Goal: Check status: Check status

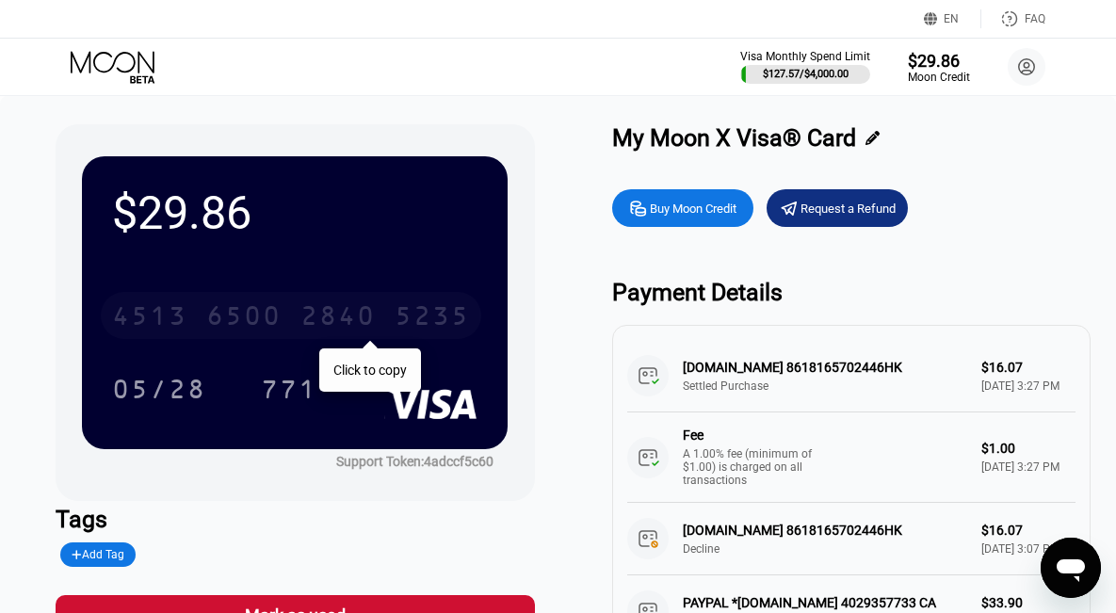
click at [231, 310] on div "6500" at bounding box center [243, 318] width 75 height 30
click at [224, 320] on div "* * * *" at bounding box center [243, 318] width 75 height 30
click at [224, 319] on div "6500" at bounding box center [243, 318] width 75 height 30
click at [224, 319] on div "* * * *" at bounding box center [243, 318] width 75 height 30
click at [224, 319] on div "6500" at bounding box center [243, 318] width 75 height 30
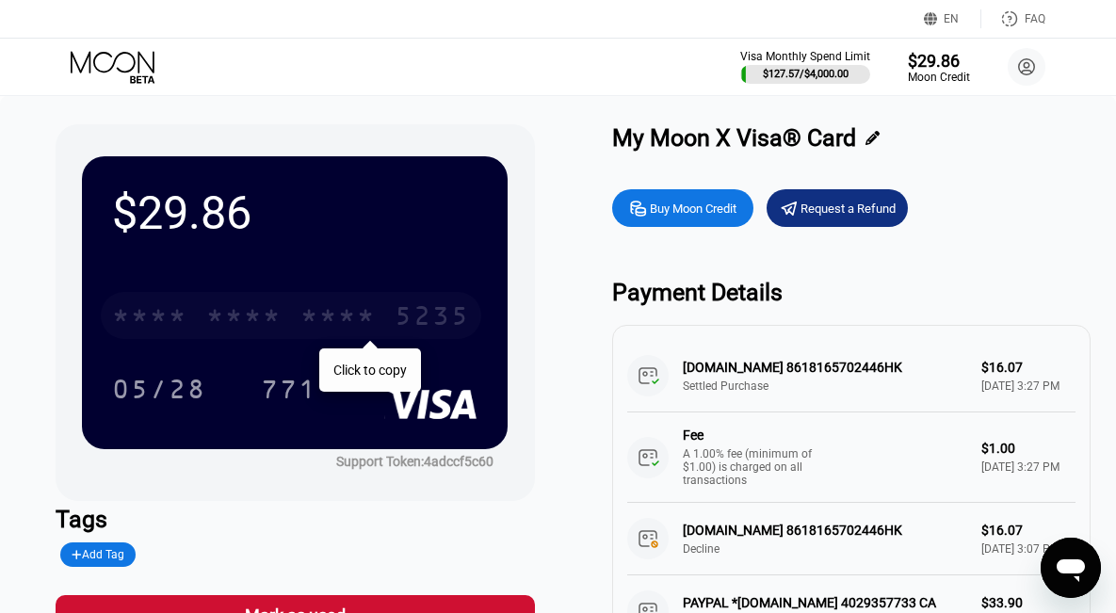
click at [224, 319] on div "* * * *" at bounding box center [243, 318] width 75 height 30
click at [168, 323] on div "* * * * * * * * * * * * 5235" at bounding box center [291, 315] width 380 height 47
click at [300, 317] on div "* * * *" at bounding box center [337, 318] width 75 height 30
click at [311, 312] on div "2840" at bounding box center [337, 318] width 75 height 30
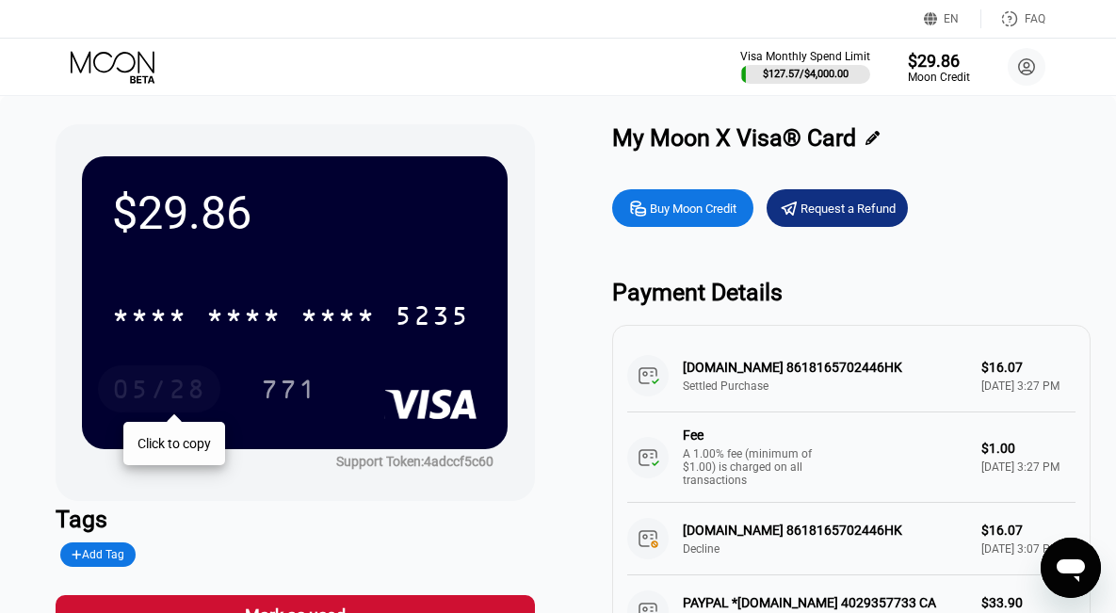
click at [147, 386] on div "05/28" at bounding box center [159, 392] width 94 height 30
click at [116, 56] on icon at bounding box center [115, 67] width 88 height 33
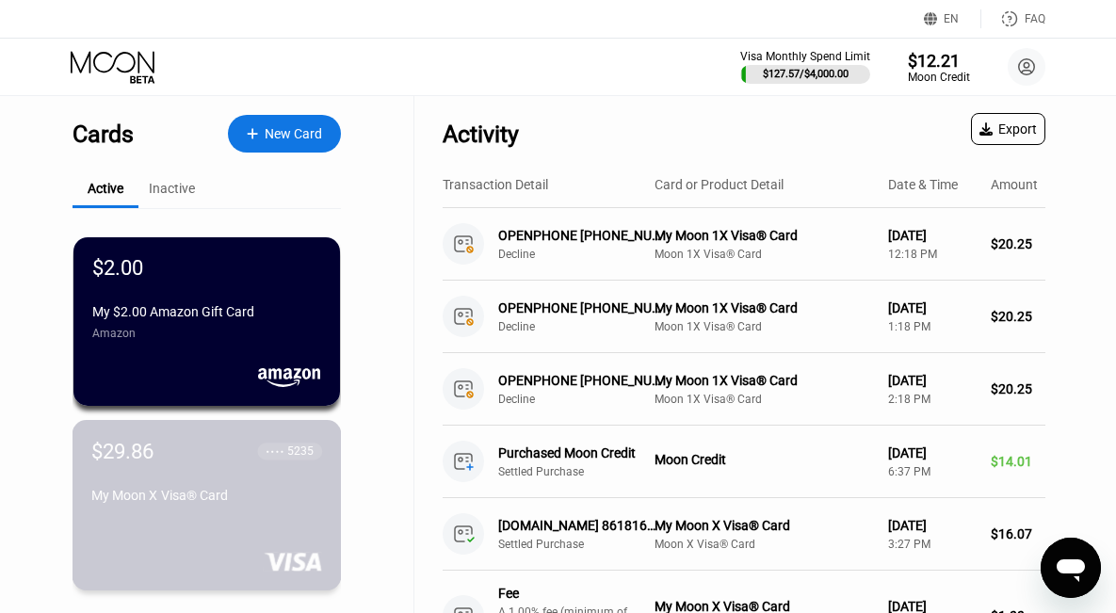
click at [239, 510] on div "My Moon X Visa® Card" at bounding box center [206, 499] width 231 height 23
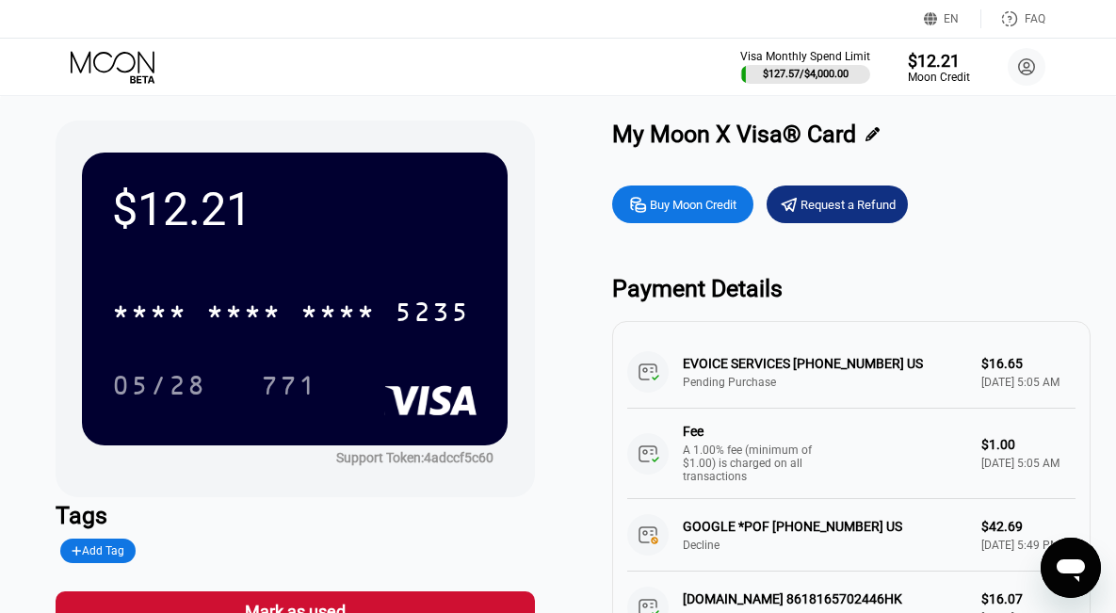
scroll to position [1, 0]
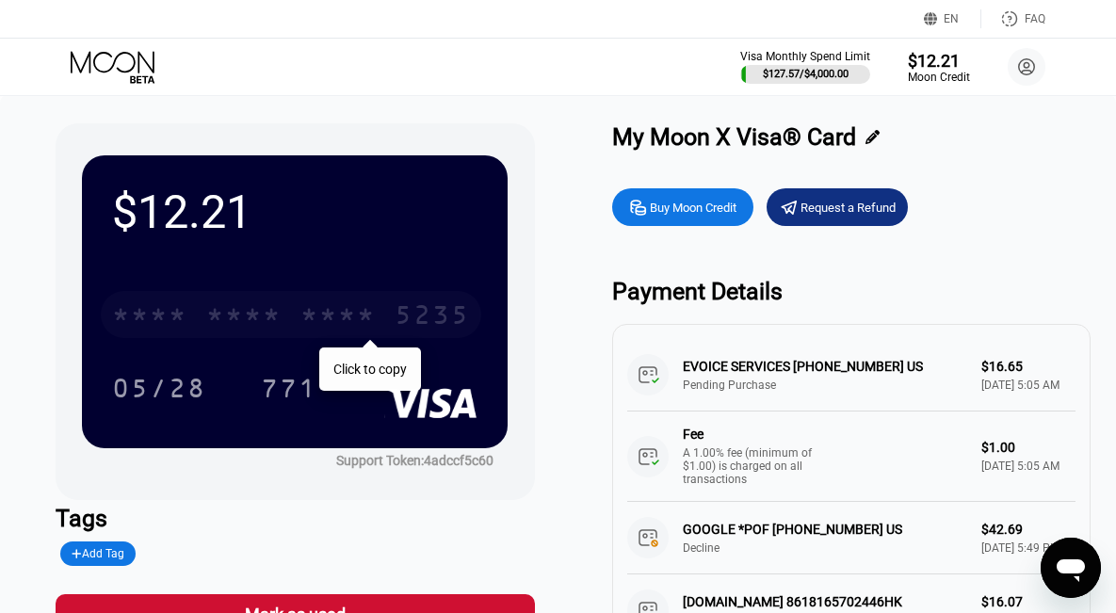
click at [300, 311] on div "* * * *" at bounding box center [337, 317] width 75 height 30
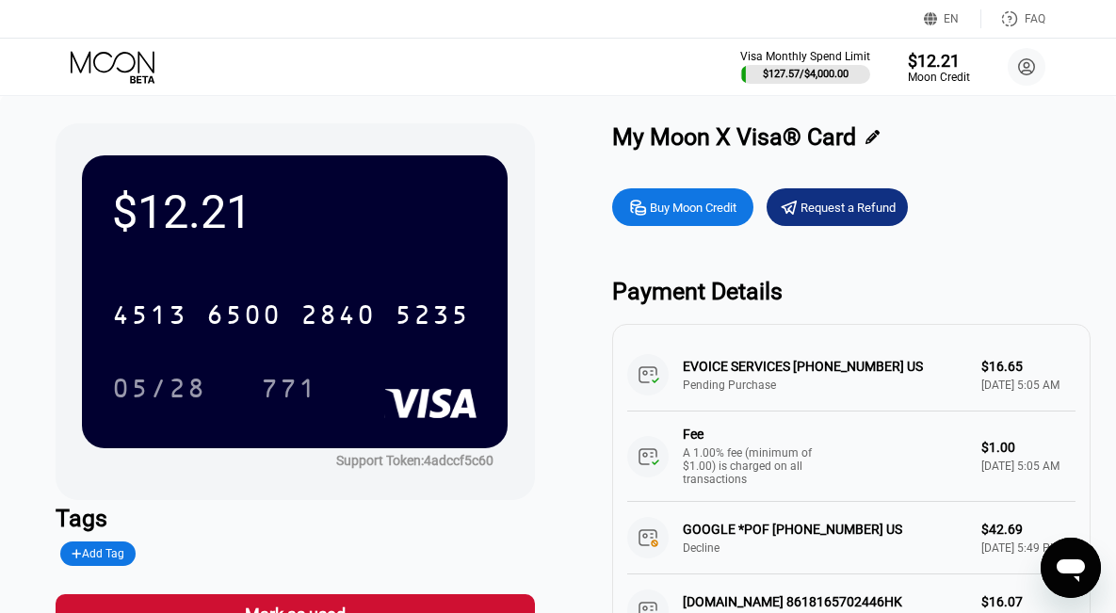
scroll to position [0, 0]
